Goal: Information Seeking & Learning: Find specific fact

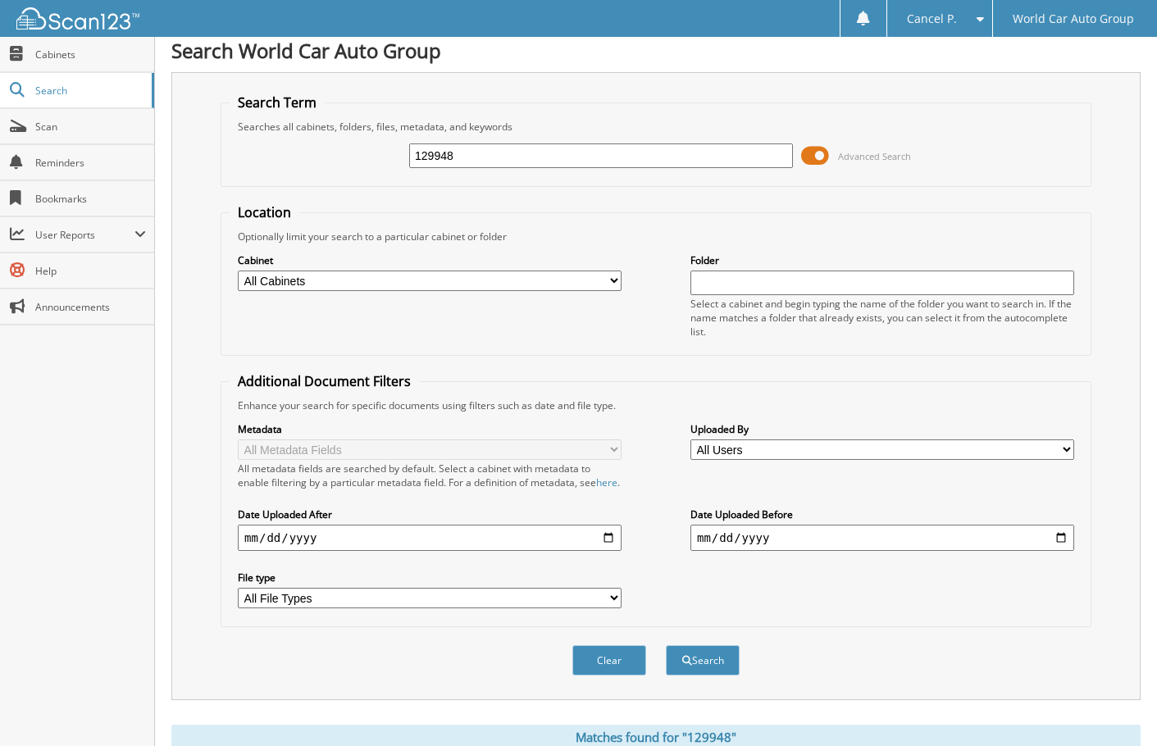
scroll to position [7, 0]
drag, startPoint x: 505, startPoint y: 153, endPoint x: 298, endPoint y: 147, distance: 207.6
click at [298, 147] on div "129948 Advanced Search" at bounding box center [656, 157] width 853 height 44
type input "038613"
click at [666, 647] on button "Search" at bounding box center [703, 662] width 74 height 30
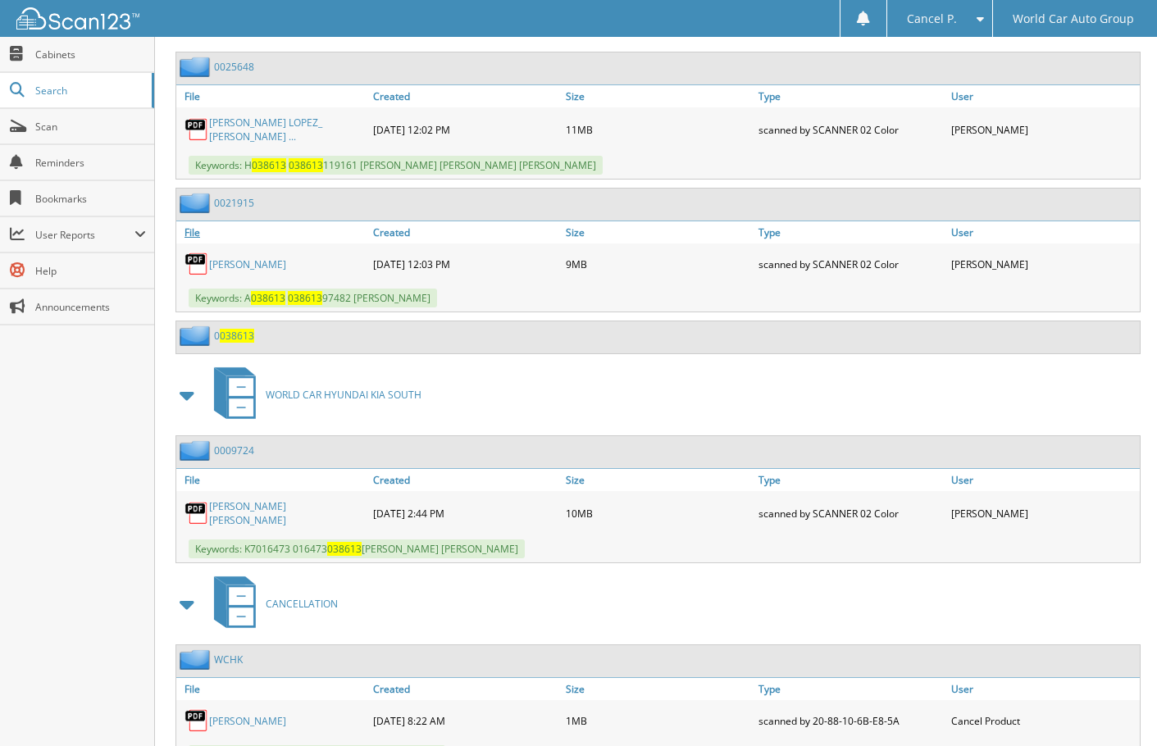
scroll to position [715, 0]
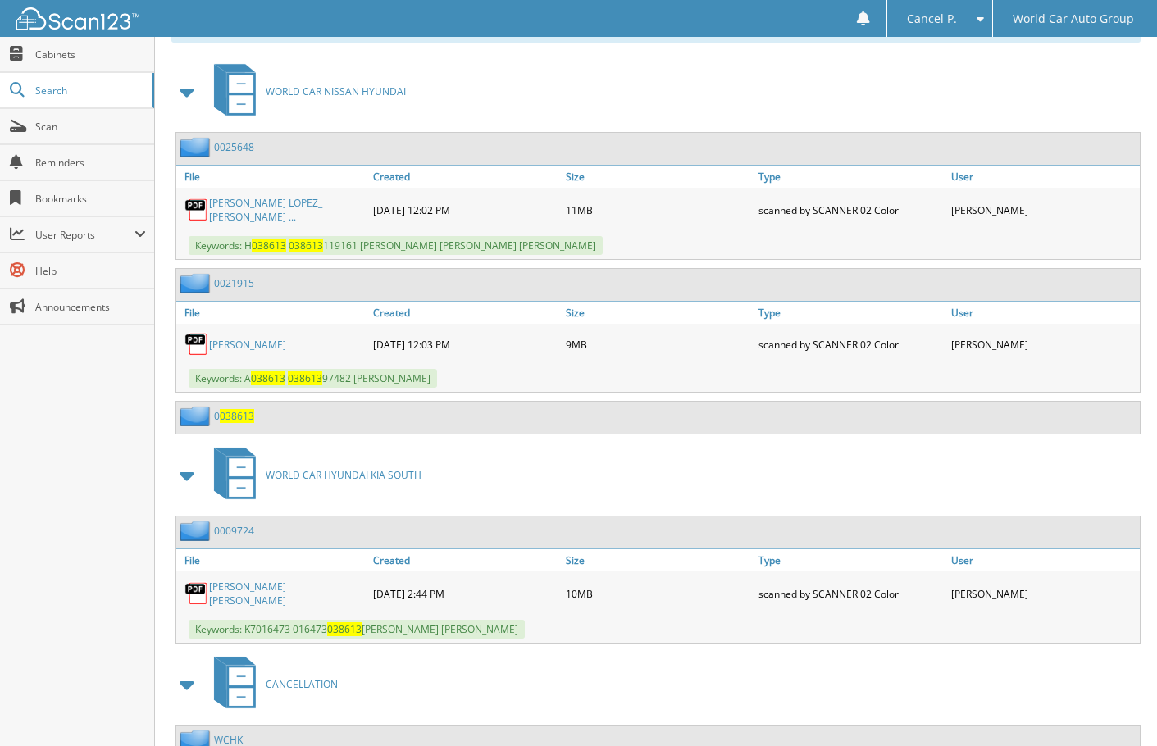
click at [300, 217] on link "JESICA ESTEFANIA ALVAREZ LOPEZ_ JUAN ..." at bounding box center [287, 210] width 156 height 28
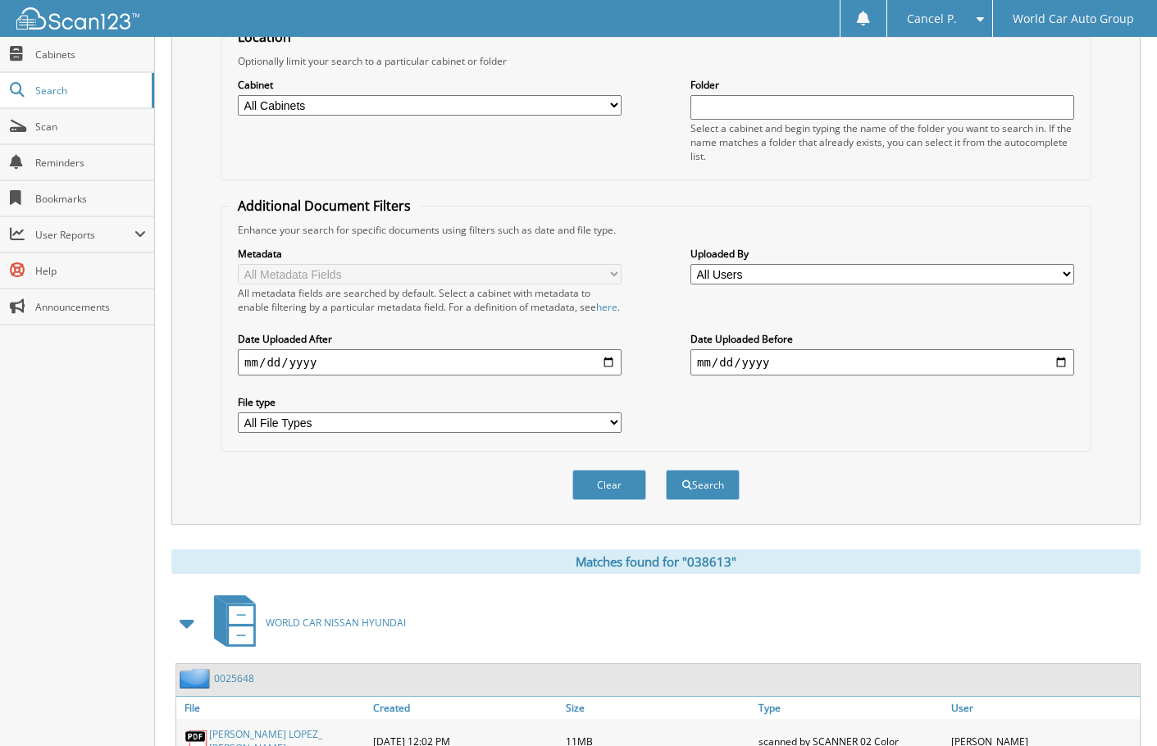
scroll to position [0, 0]
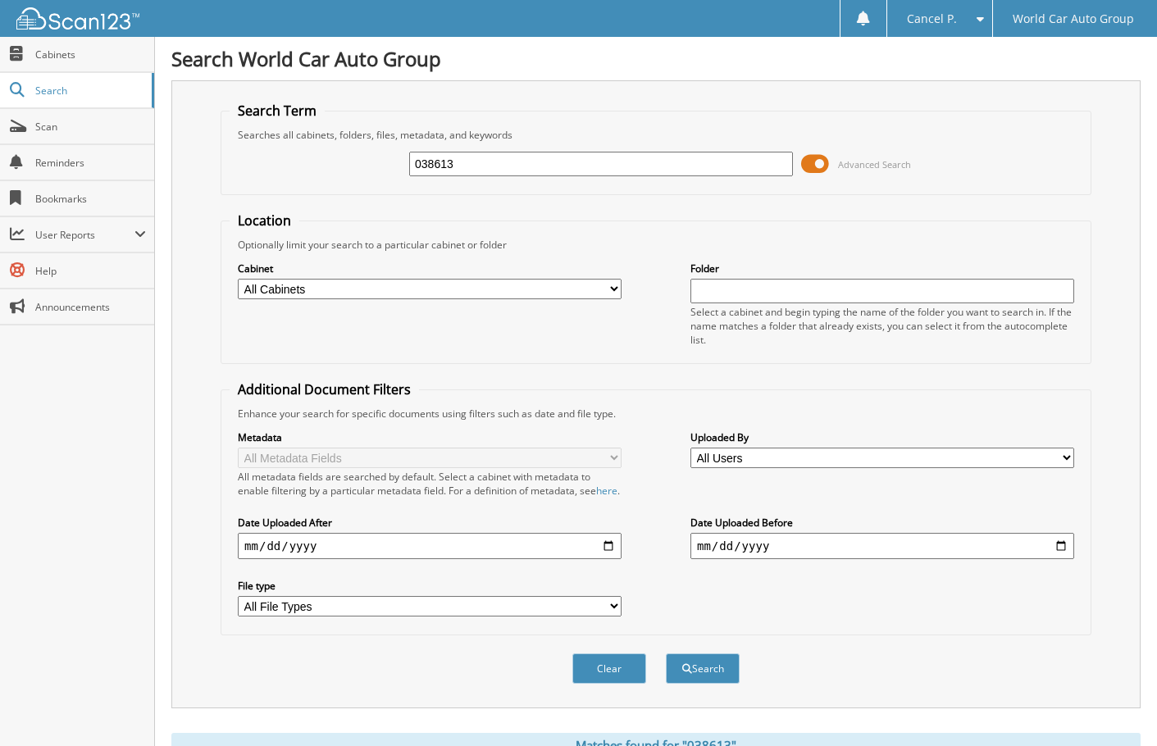
drag, startPoint x: 459, startPoint y: 170, endPoint x: 329, endPoint y: 189, distance: 131.8
click at [332, 189] on fieldset "Search Term Searches all cabinets, folders, files, metadata, and keywords 03861…" at bounding box center [656, 148] width 871 height 93
type input "604217"
click at [666, 654] on button "Search" at bounding box center [703, 669] width 74 height 30
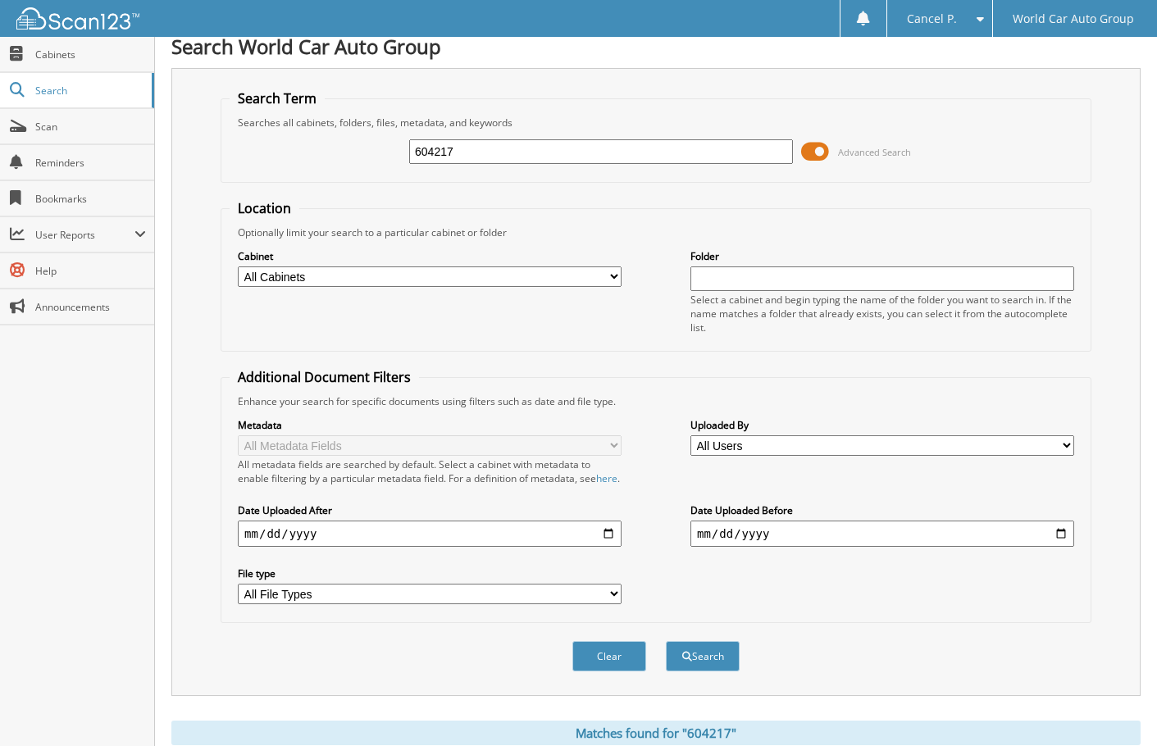
scroll to position [293, 0]
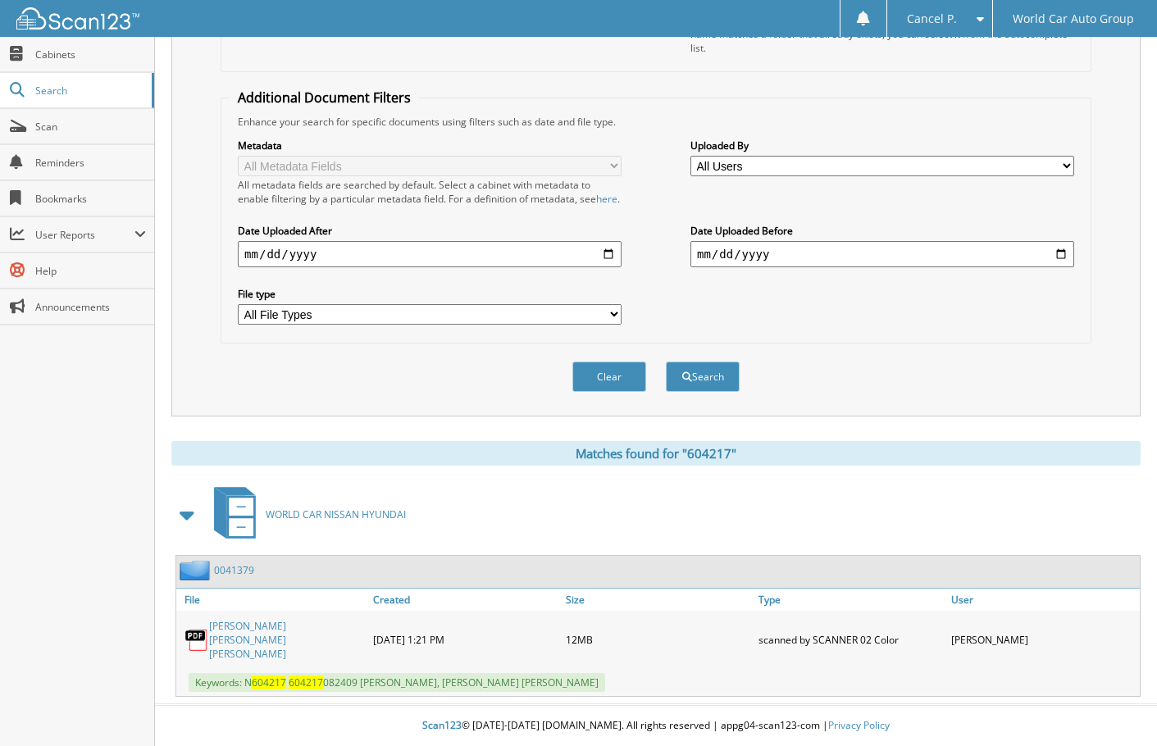
click at [258, 659] on link "JAIME PHILIP BUNKER_ MIA OLVERA BUNKER" at bounding box center [287, 640] width 156 height 42
